Goal: Task Accomplishment & Management: Use online tool/utility

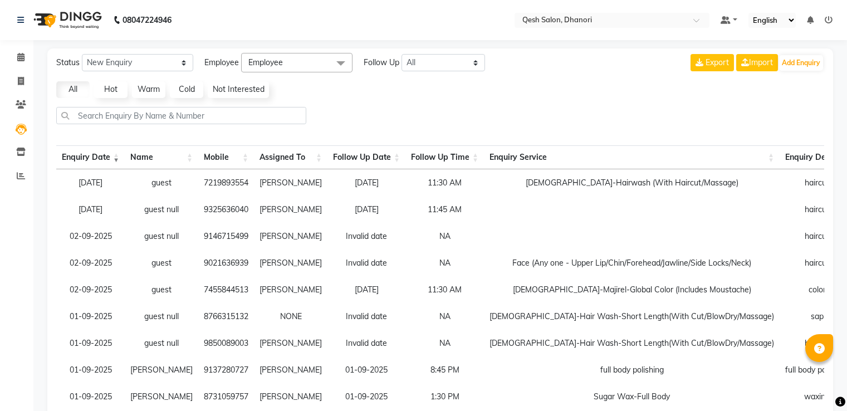
select select "10"
click at [631, 266] on td "Face (Any one - Upper Lip/Chin/Forehead/Jawline/Side Locks/Neck)" at bounding box center [632, 262] width 296 height 27
click at [625, 281] on td "[DEMOGRAPHIC_DATA]-Majirel-Global Color (Includes Moustache)" at bounding box center [632, 289] width 296 height 27
click at [796, 63] on button "Add Enquiry" at bounding box center [801, 63] width 44 height 16
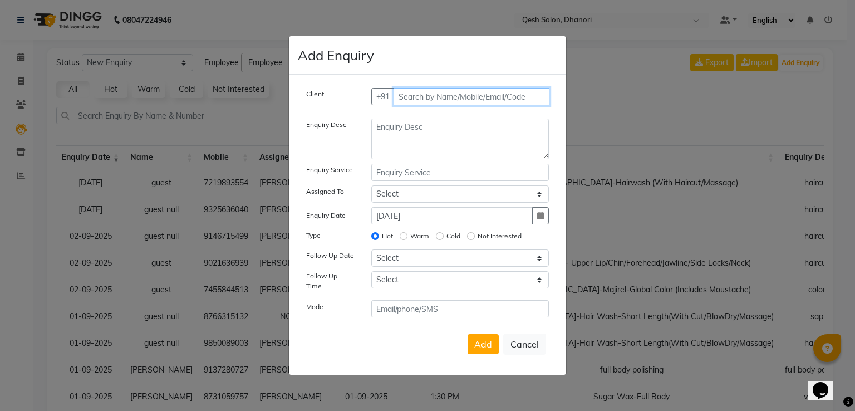
click at [450, 103] on input "text" at bounding box center [472, 96] width 156 height 17
paste input "9730109466"
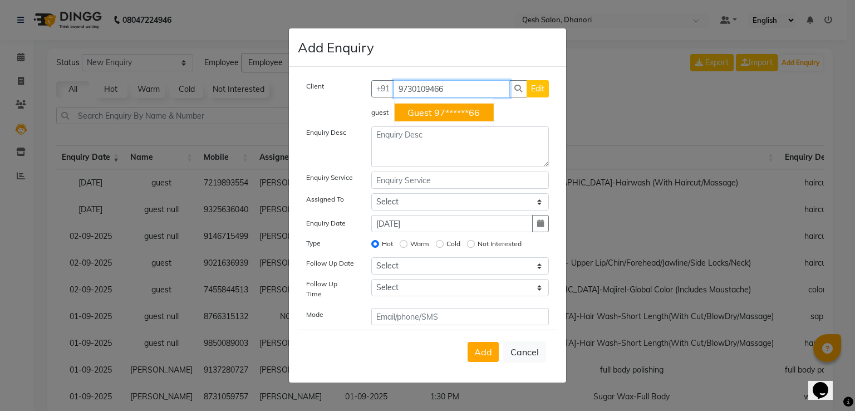
click at [468, 97] on input "9730109466" at bounding box center [452, 88] width 117 height 17
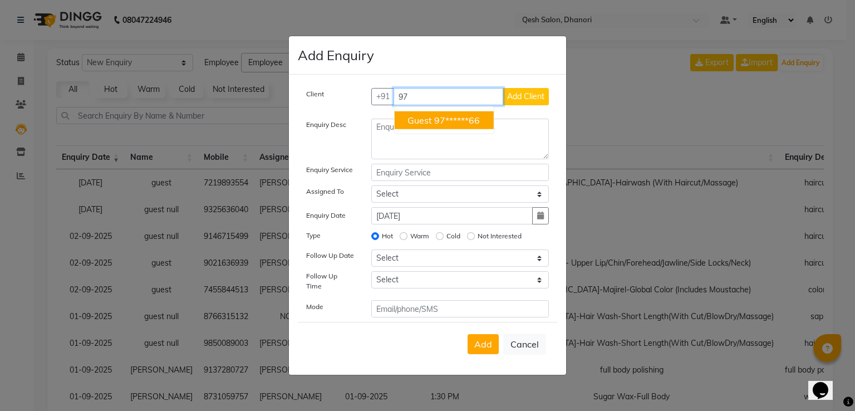
type input "9"
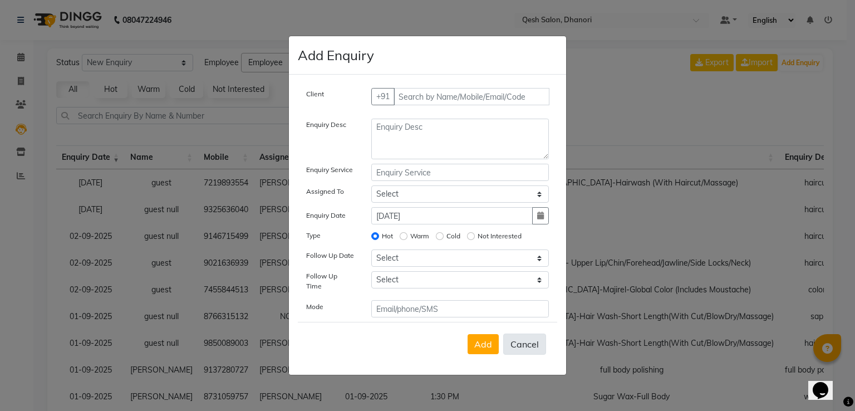
click at [528, 337] on button "Cancel" at bounding box center [524, 343] width 43 height 21
select select
radio input "false"
select select
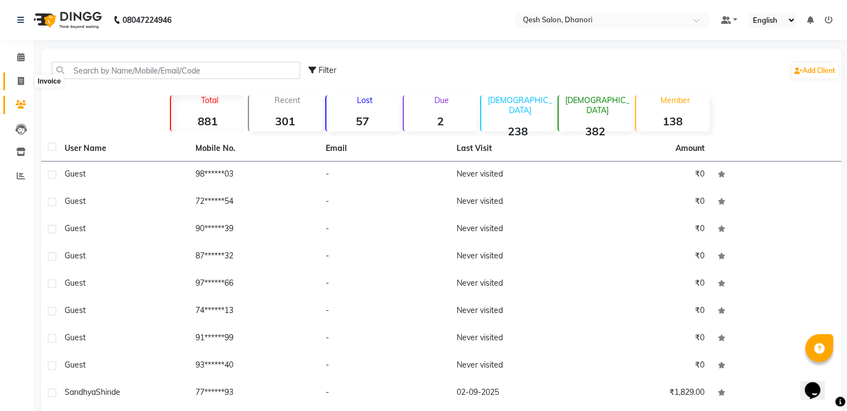
click at [22, 79] on icon at bounding box center [21, 81] width 6 height 8
select select "service"
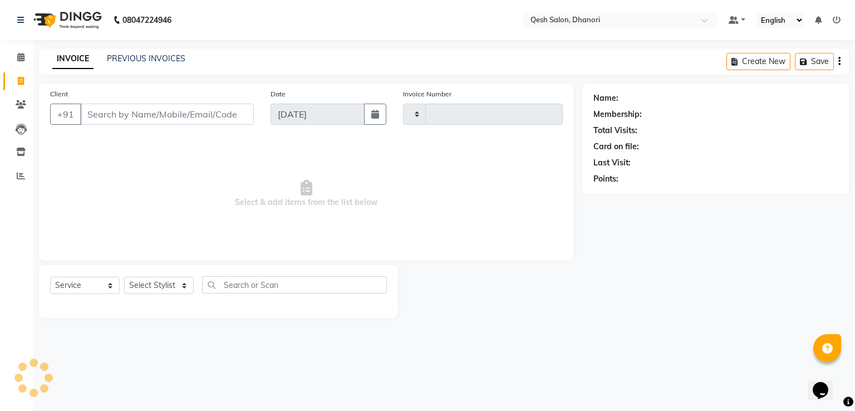
click at [140, 71] on div "INVOICE PREVIOUS INVOICES Create New Save" at bounding box center [444, 61] width 810 height 26
type input "0628"
select select "7641"
click at [140, 64] on div "PREVIOUS INVOICES" at bounding box center [146, 59] width 78 height 12
click at [142, 56] on link "PREVIOUS INVOICES" at bounding box center [146, 58] width 78 height 10
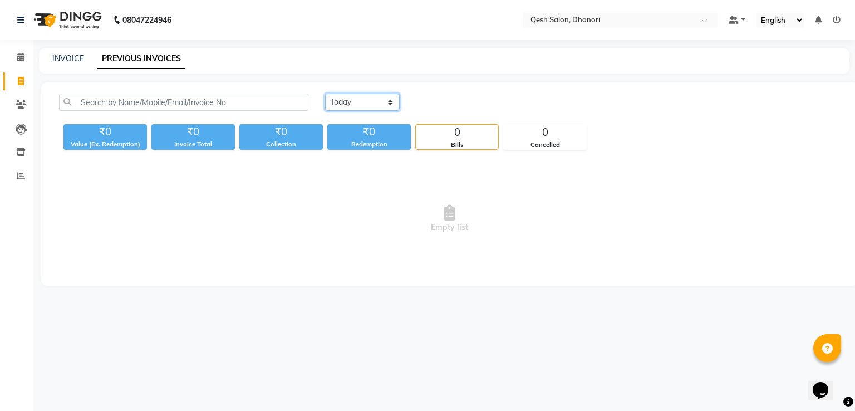
click at [383, 99] on select "[DATE] [DATE] Custom Range" at bounding box center [362, 102] width 75 height 17
select select "[DATE]"
click at [325, 94] on select "[DATE] [DATE] Custom Range" at bounding box center [362, 102] width 75 height 17
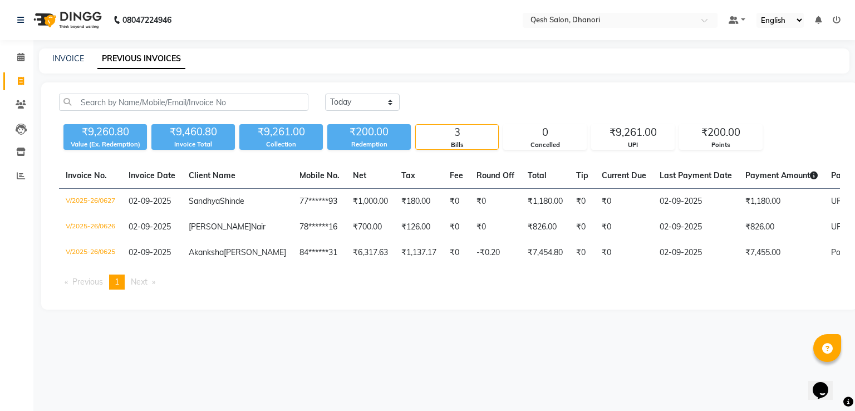
click at [102, 134] on div "₹9,260.80" at bounding box center [104, 132] width 83 height 16
click at [100, 130] on div "₹9,260.80" at bounding box center [104, 132] width 83 height 16
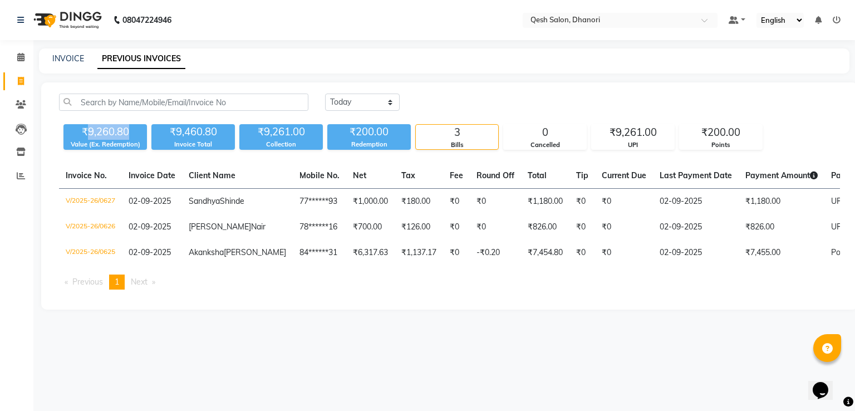
click at [100, 130] on div "₹9,260.80" at bounding box center [104, 132] width 83 height 16
copy div "9,260.80"
click at [13, 58] on span at bounding box center [20, 57] width 19 height 13
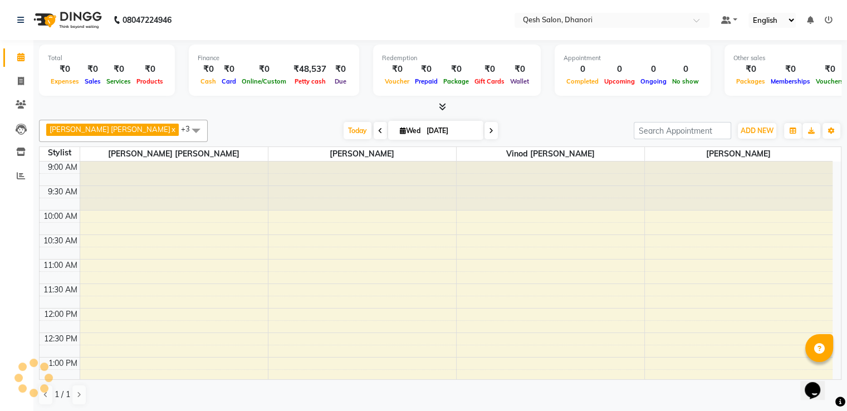
scroll to position [389, 0]
